Goal: Navigation & Orientation: Go to known website

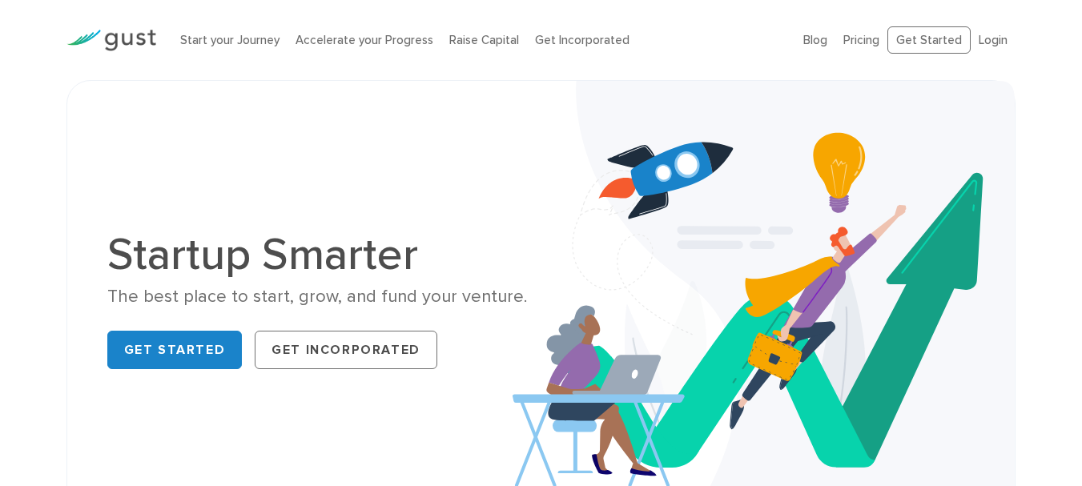
click at [994, 50] on ul "Blog FAQ Pricing Get Started Login Login" at bounding box center [910, 40] width 212 height 28
click at [993, 36] on link "Login" at bounding box center [993, 40] width 29 height 14
